Goal: Consume media (video, audio): Consume media (video, audio)

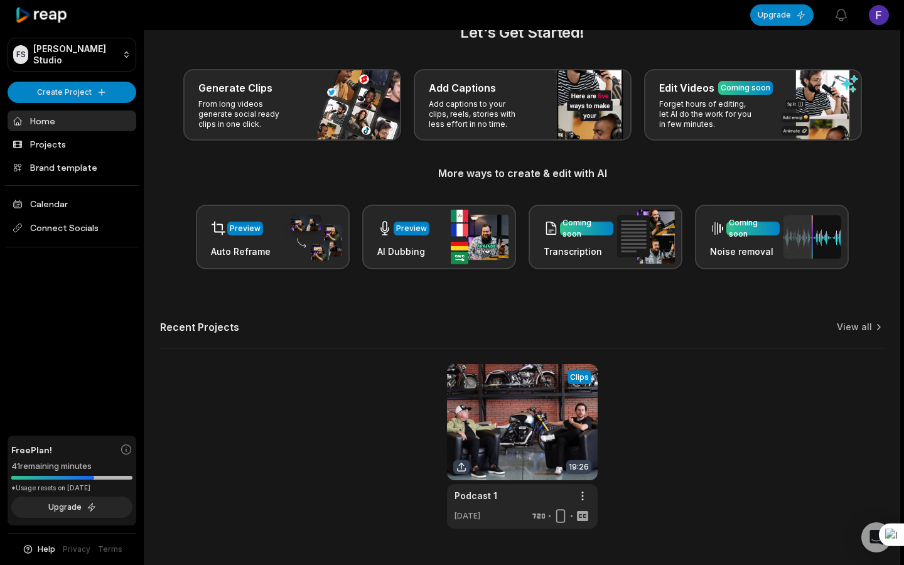
scroll to position [35, 0]
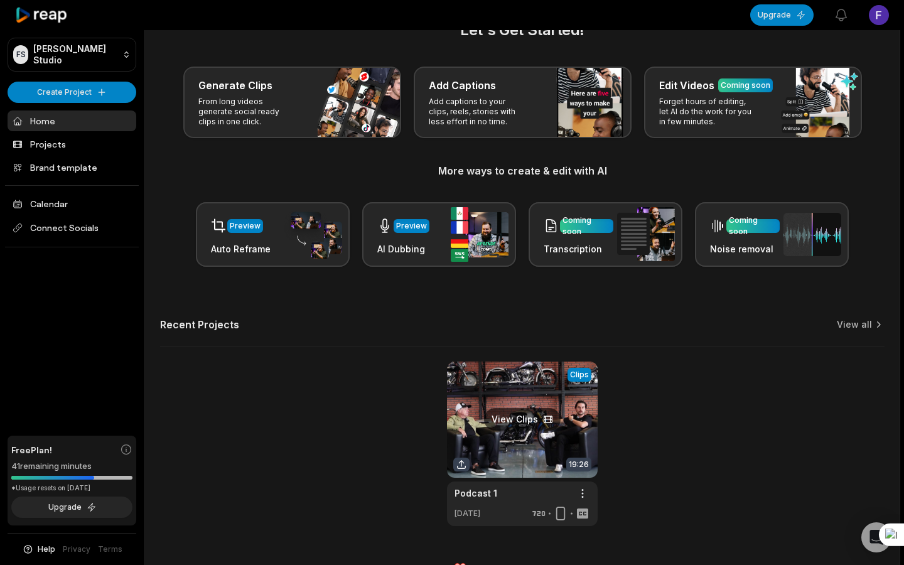
click at [532, 402] on link at bounding box center [522, 444] width 151 height 164
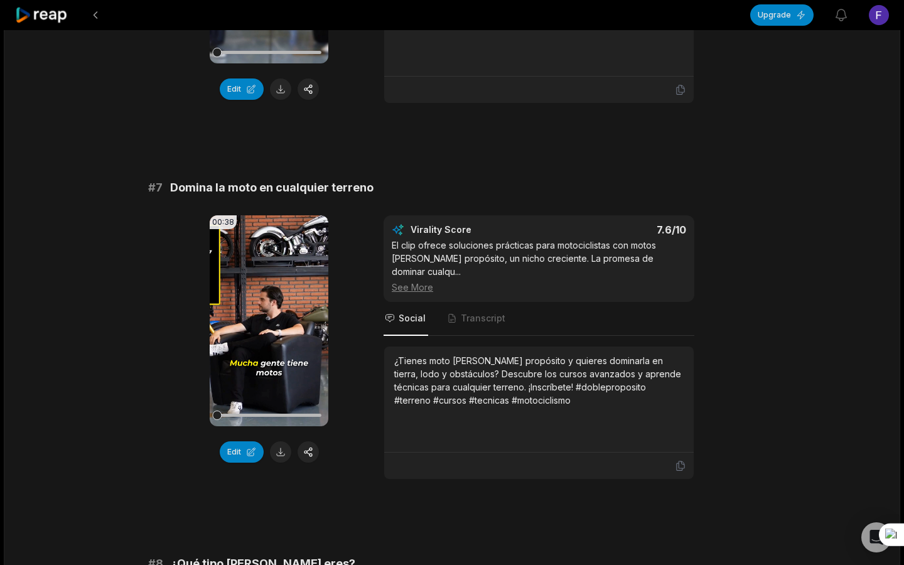
scroll to position [2210, 0]
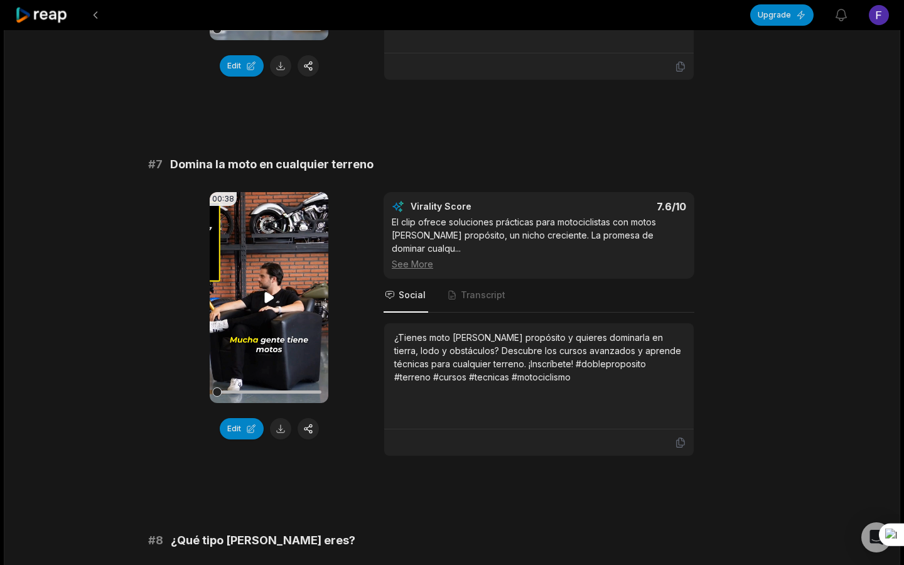
click at [251, 288] on video "Your browser does not support mp4 format." at bounding box center [269, 297] width 119 height 211
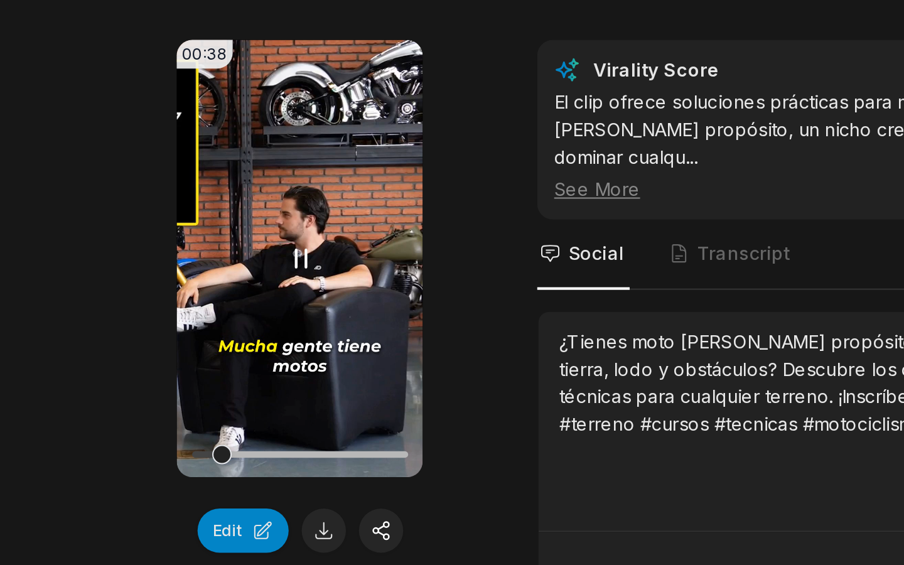
scroll to position [2351, 0]
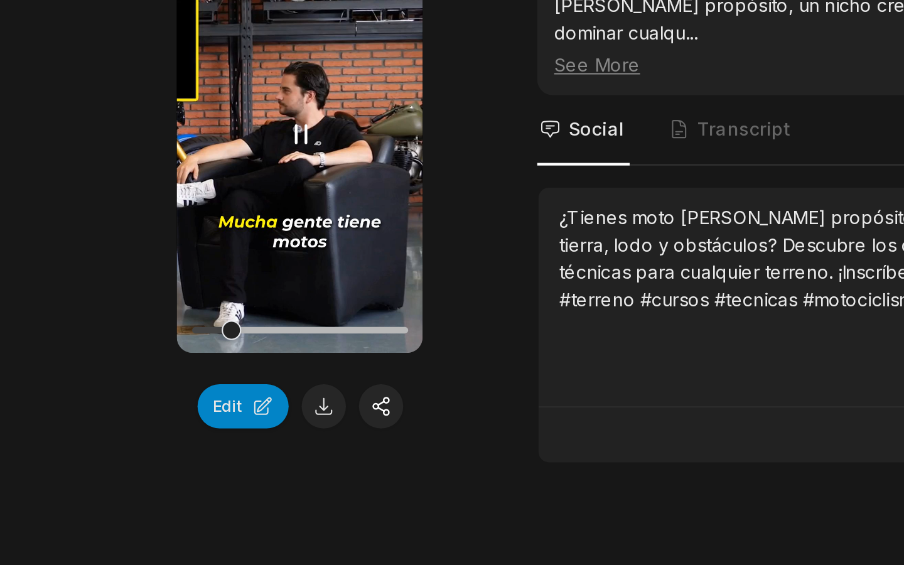
click at [256, 200] on video "Your browser does not support mp4 format." at bounding box center [269, 156] width 119 height 211
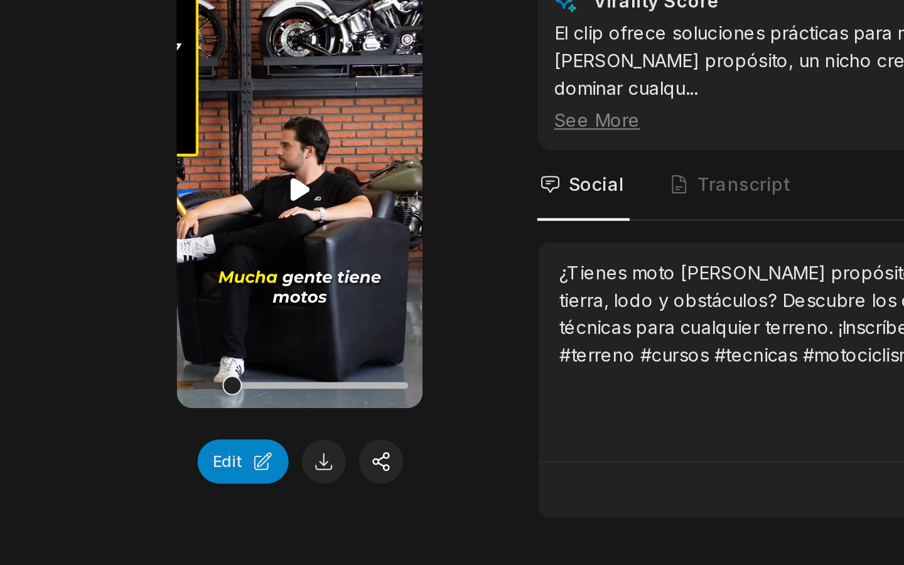
click at [267, 158] on icon at bounding box center [268, 156] width 9 height 11
